Goal: Information Seeking & Learning: Learn about a topic

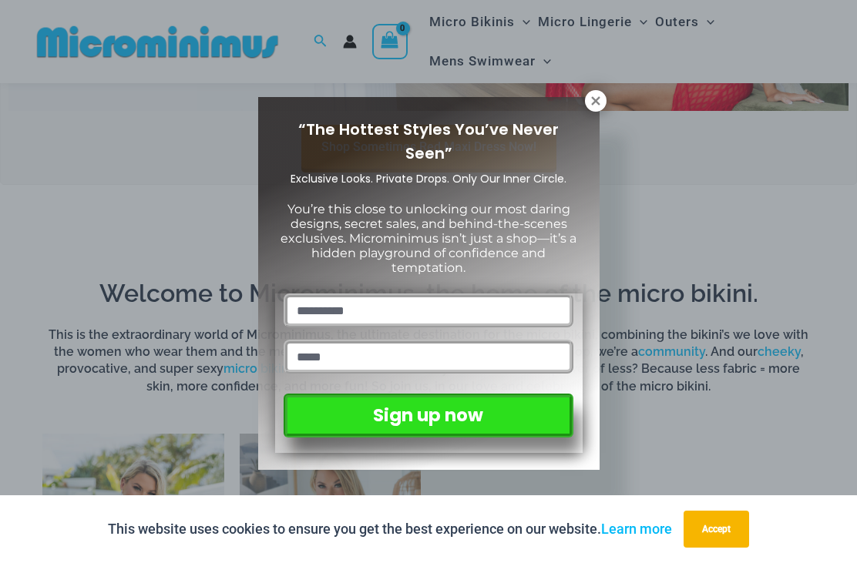
scroll to position [714, 0]
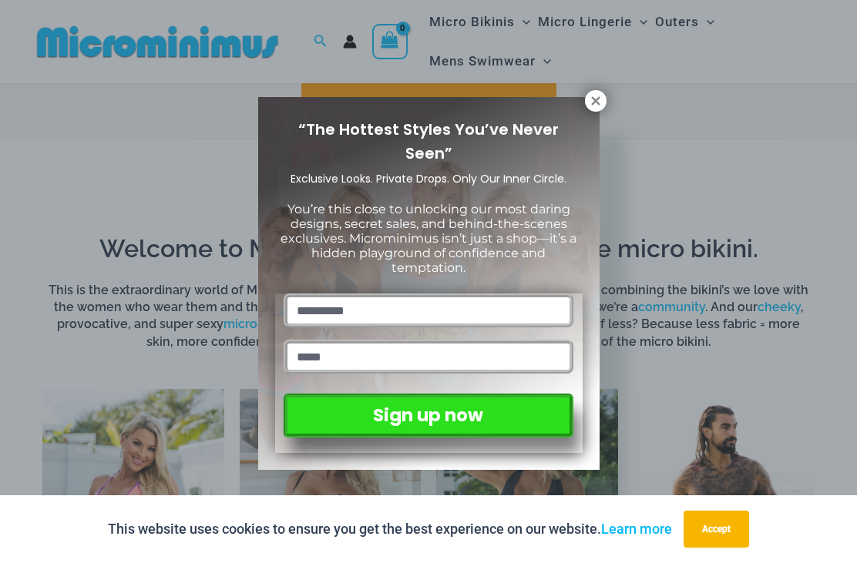
click at [605, 98] on button at bounding box center [596, 101] width 22 height 22
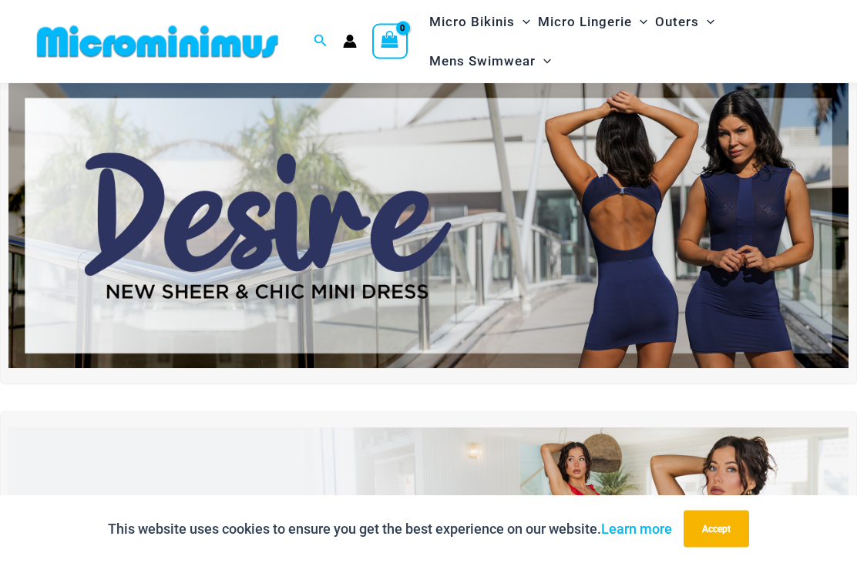
scroll to position [55, 0]
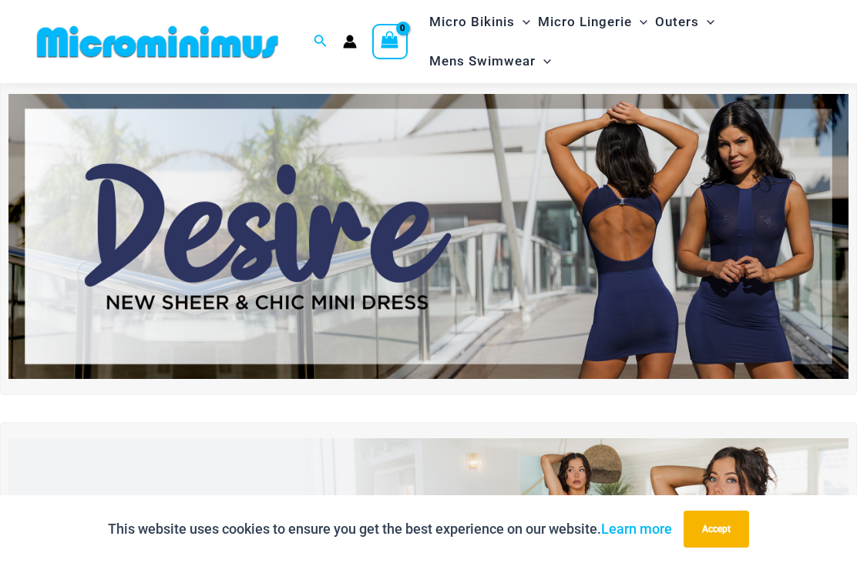
click at [777, 239] on img at bounding box center [428, 236] width 840 height 285
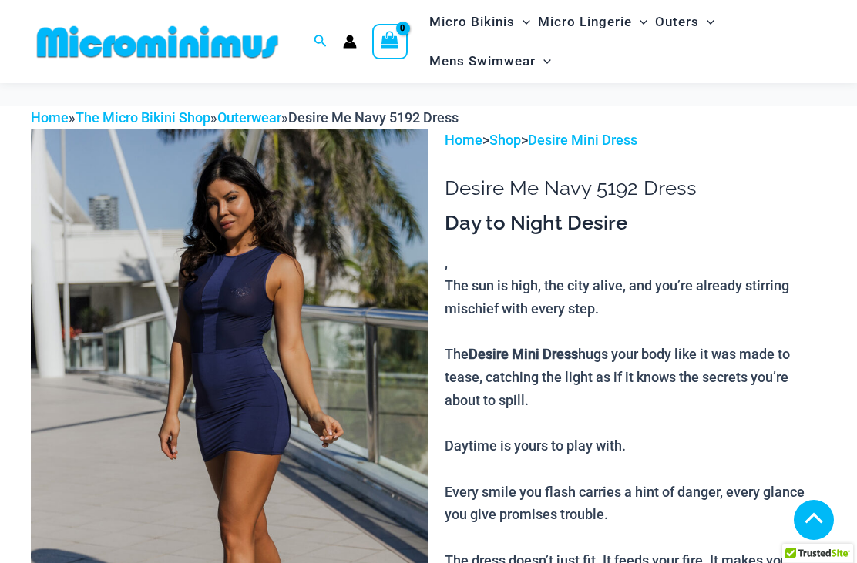
scroll to position [707, 0]
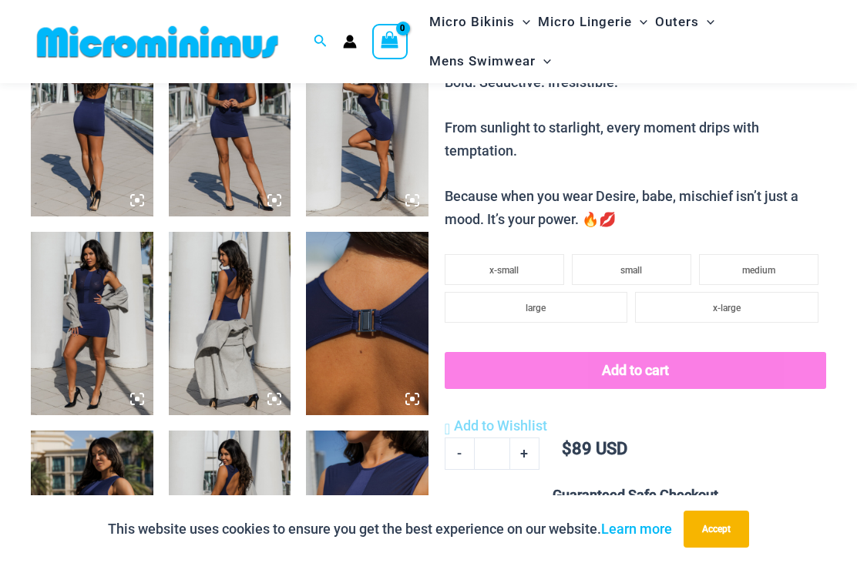
click at [136, 371] on img at bounding box center [92, 323] width 123 height 183
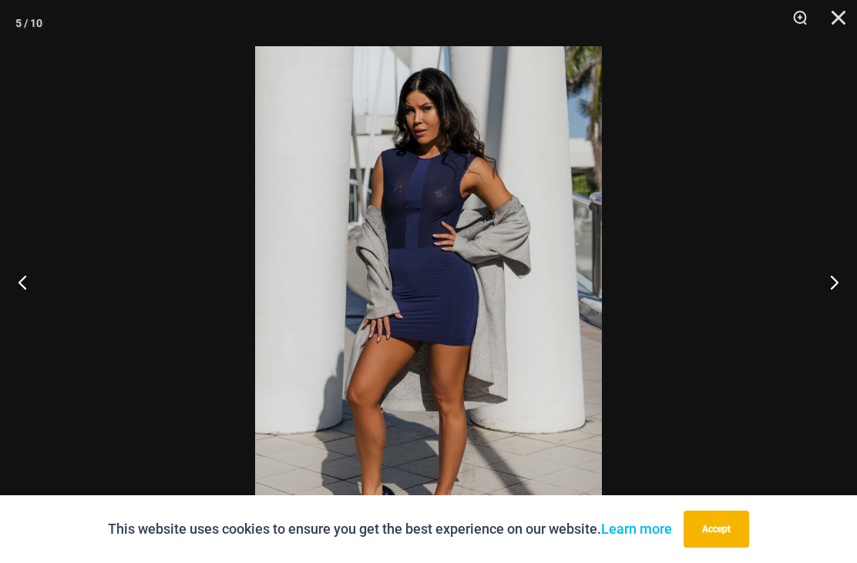
click at [814, 315] on button "Next" at bounding box center [828, 281] width 58 height 77
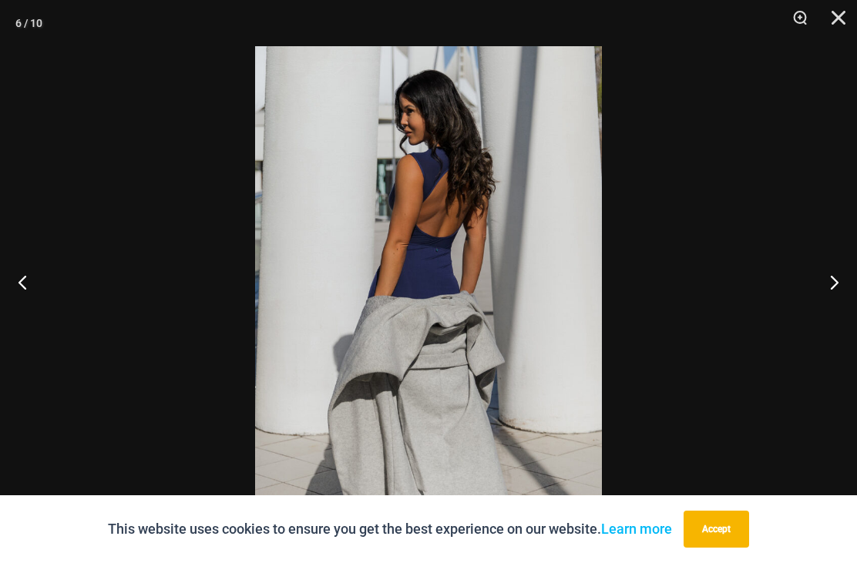
click at [820, 303] on button "Next" at bounding box center [828, 281] width 58 height 77
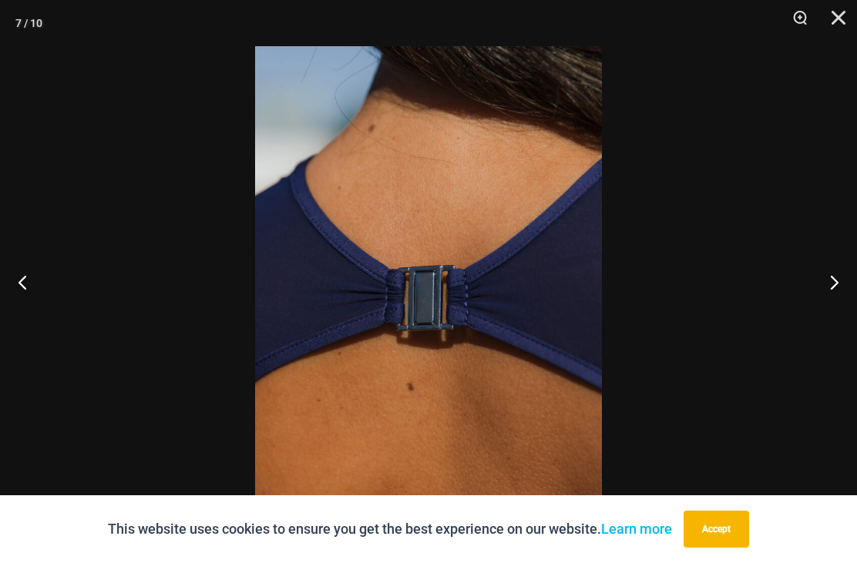
click at [816, 307] on button "Next" at bounding box center [828, 281] width 58 height 77
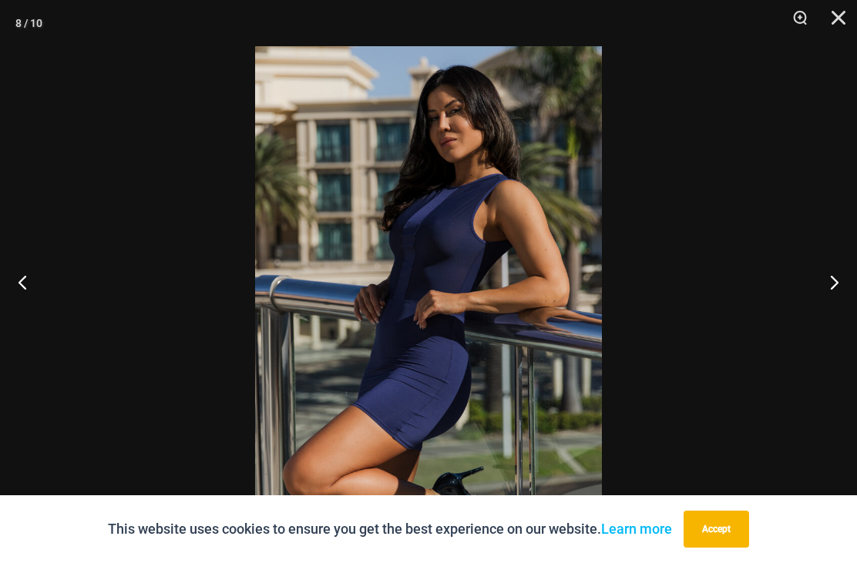
click at [822, 299] on button "Next" at bounding box center [828, 281] width 58 height 77
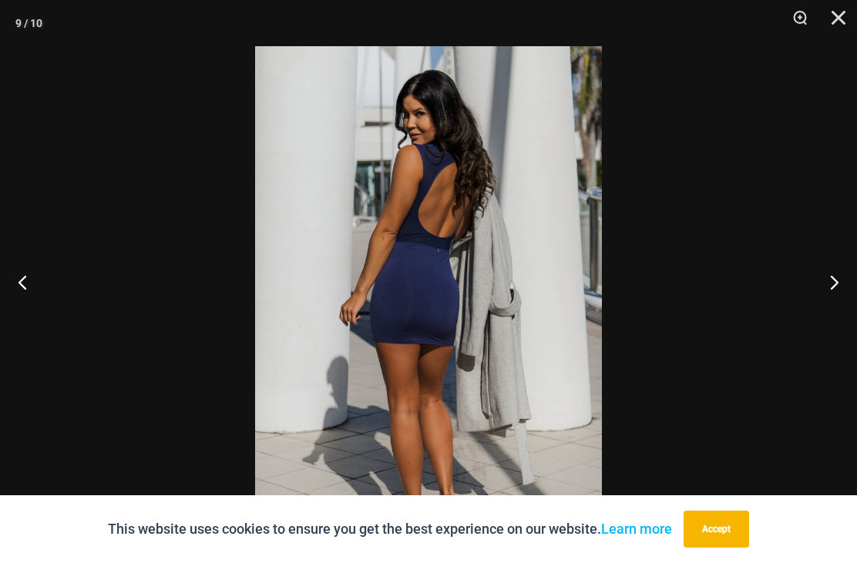
click at [820, 301] on button "Next" at bounding box center [828, 281] width 58 height 77
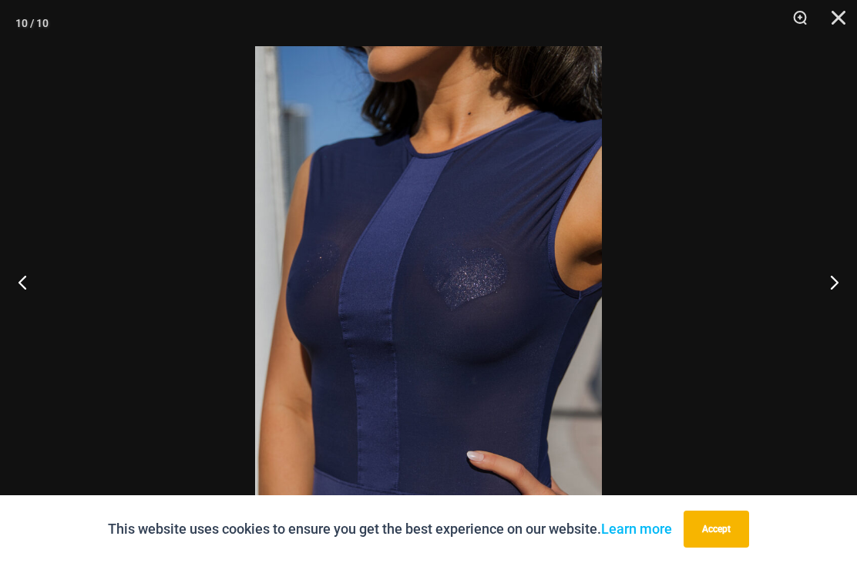
click at [821, 306] on button "Next" at bounding box center [828, 281] width 58 height 77
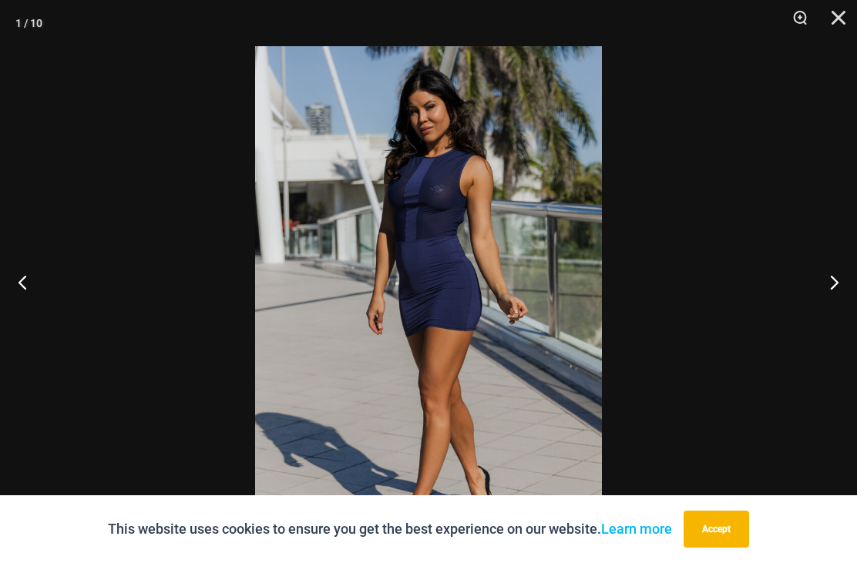
click at [824, 302] on button "Next" at bounding box center [828, 281] width 58 height 77
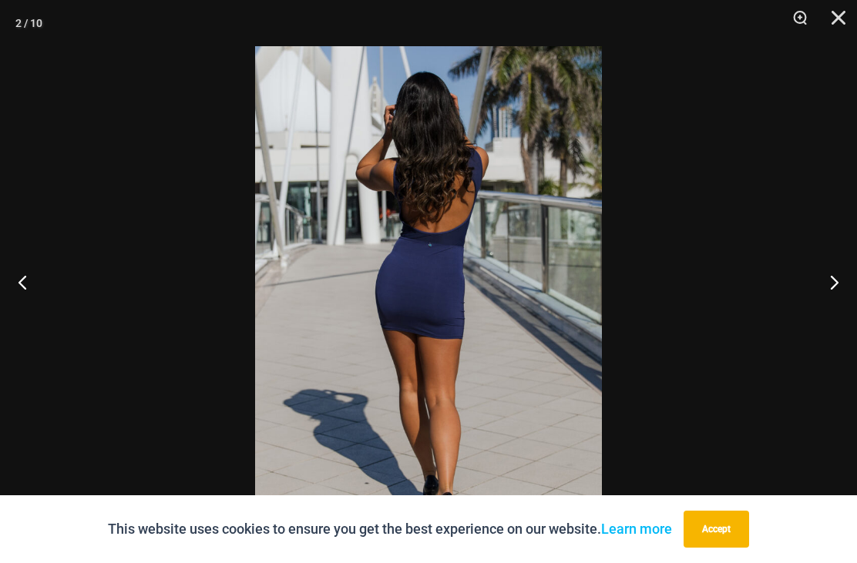
click at [824, 309] on button "Next" at bounding box center [828, 281] width 58 height 77
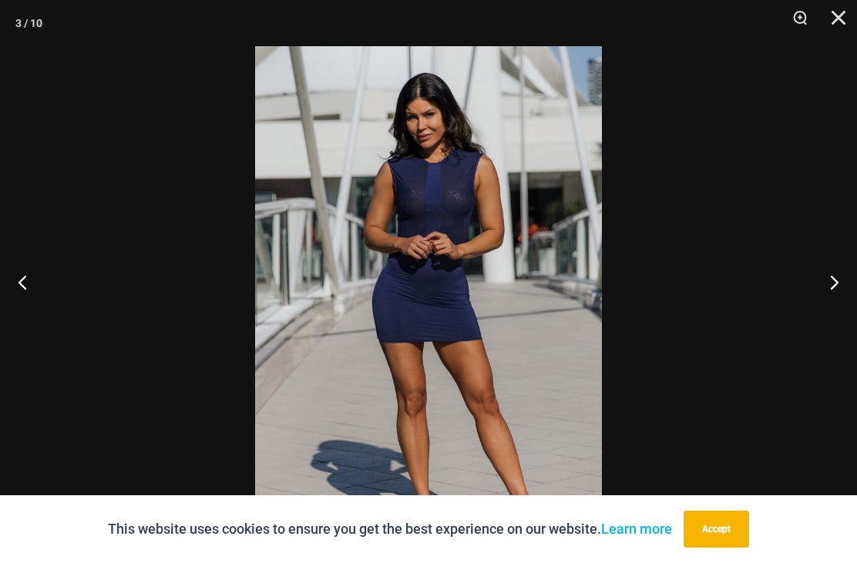
click at [824, 306] on button "Next" at bounding box center [828, 281] width 58 height 77
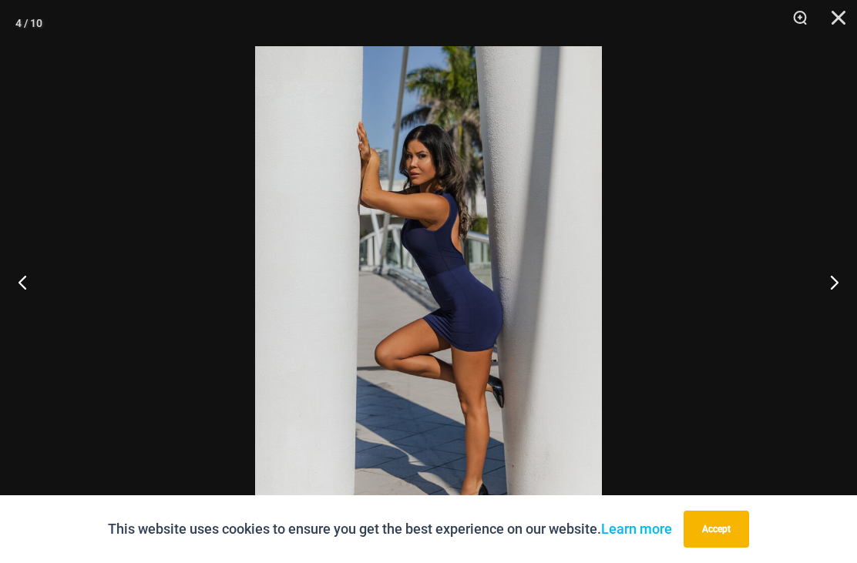
click at [821, 311] on button "Next" at bounding box center [828, 281] width 58 height 77
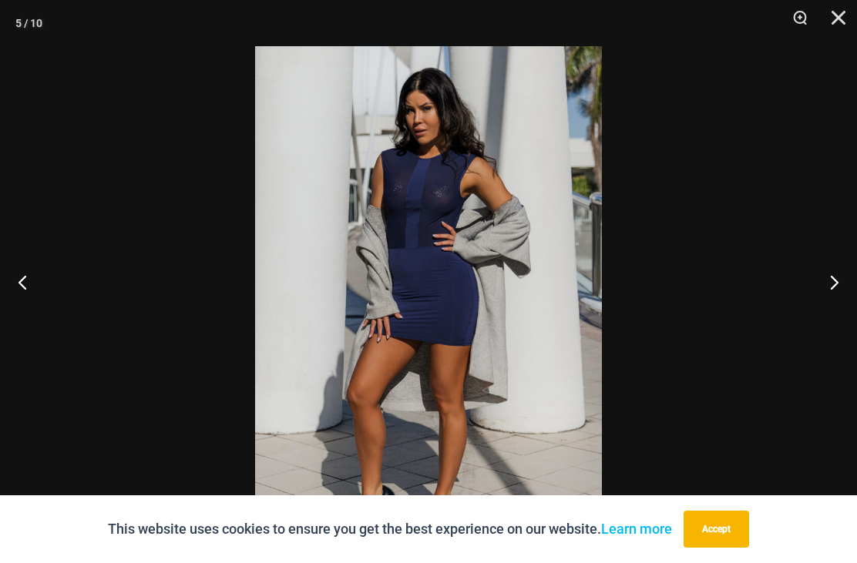
click at [821, 301] on button "Next" at bounding box center [828, 281] width 58 height 77
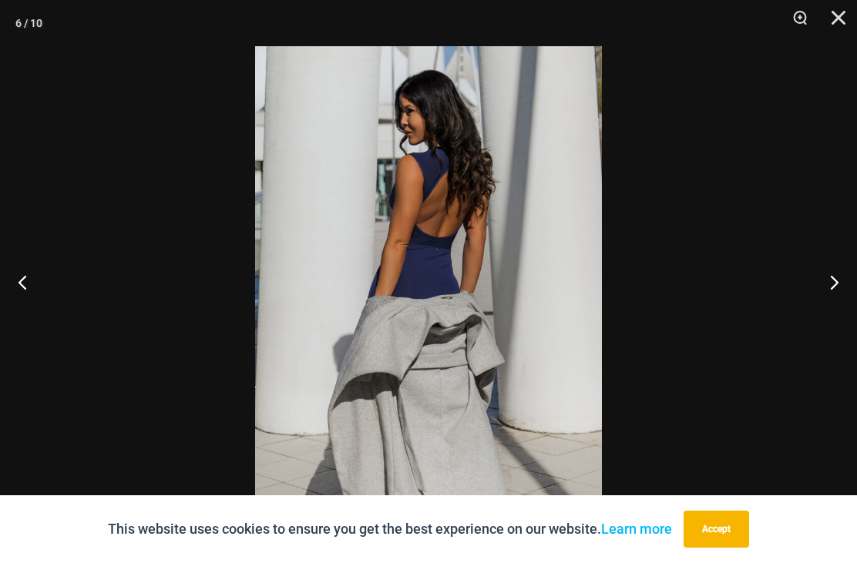
click at [823, 305] on button "Next" at bounding box center [828, 281] width 58 height 77
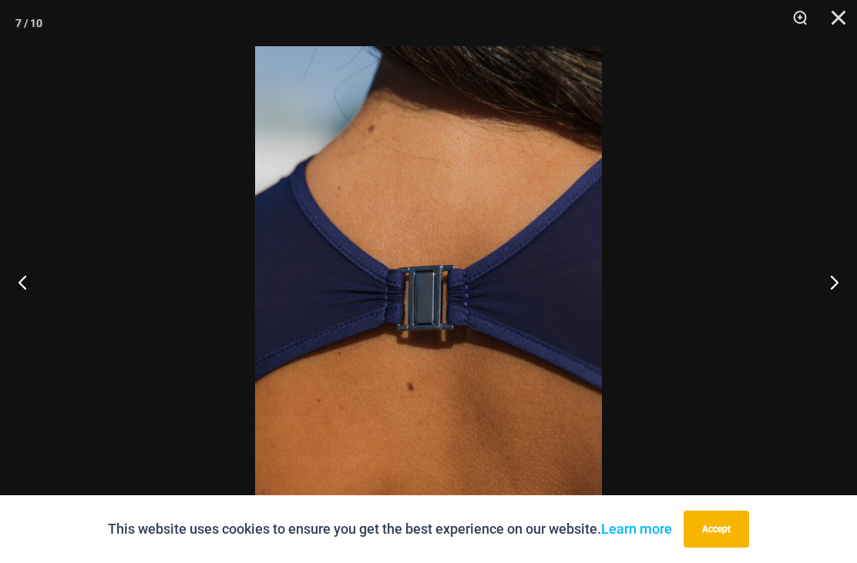
click at [824, 307] on button "Next" at bounding box center [828, 281] width 58 height 77
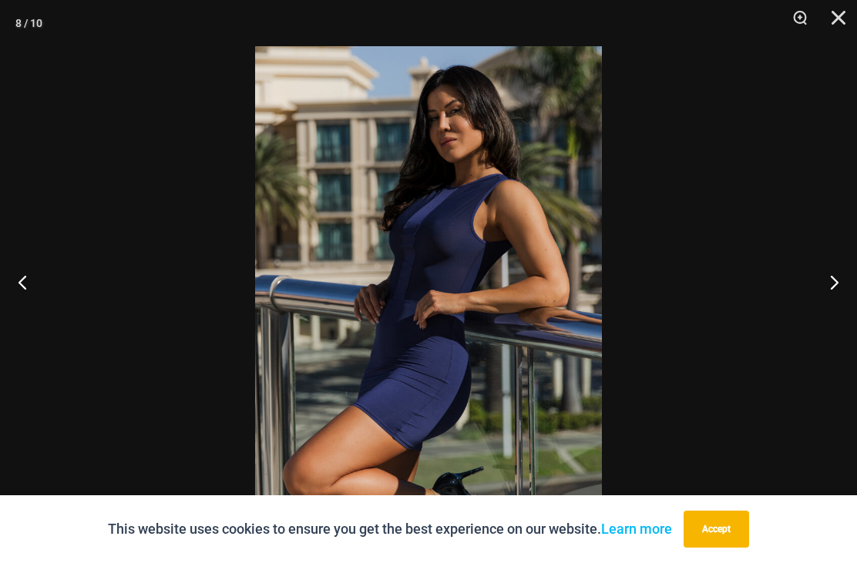
click at [837, 26] on button "Close" at bounding box center [833, 23] width 39 height 46
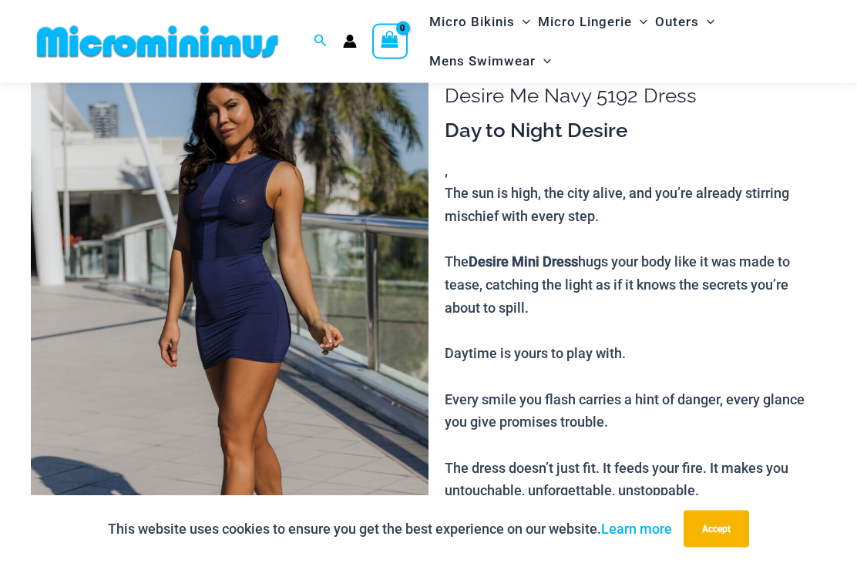
scroll to position [0, 0]
